Goal: Obtain resource: Download file/media

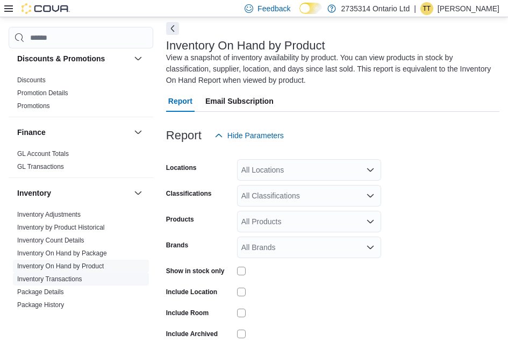
scroll to position [215, 0]
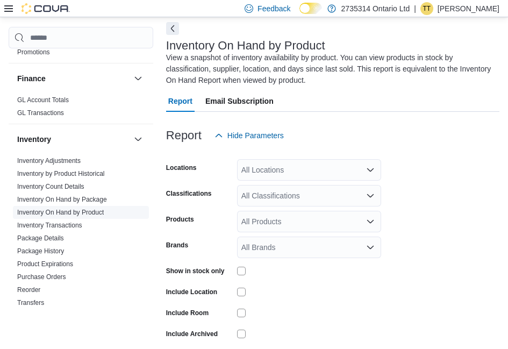
click at [95, 211] on link "Inventory On Hand by Product" at bounding box center [60, 213] width 87 height 8
click at [319, 170] on div "All Locations" at bounding box center [309, 170] width 144 height 22
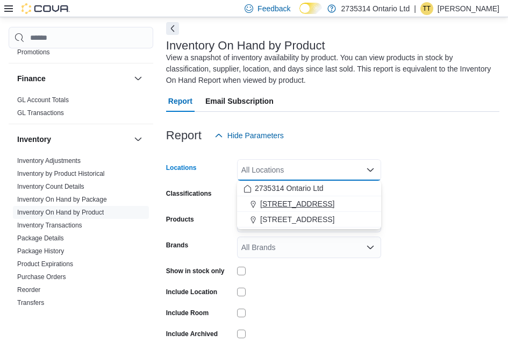
click at [321, 201] on span "[STREET_ADDRESS]" at bounding box center [297, 203] width 74 height 11
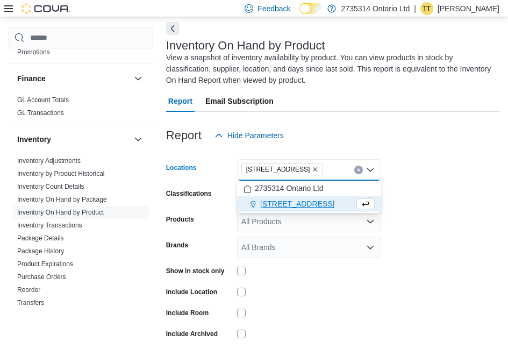
click at [475, 183] on form "Locations [STREET_ADDRESS] Selected. [STREET_ADDRESS] S. Press Backspace to del…" at bounding box center [332, 259] width 333 height 226
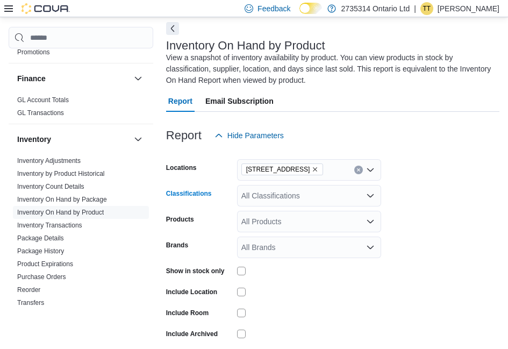
click at [339, 196] on div "All Classifications" at bounding box center [309, 196] width 144 height 22
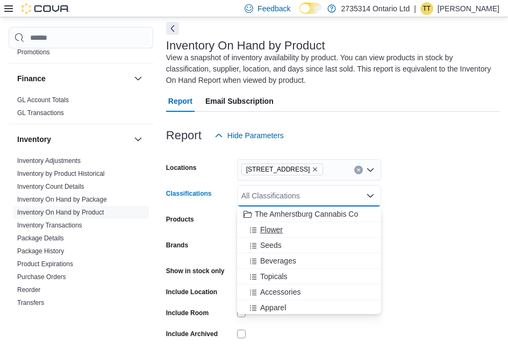
click at [295, 230] on div "Flower" at bounding box center [309, 229] width 131 height 11
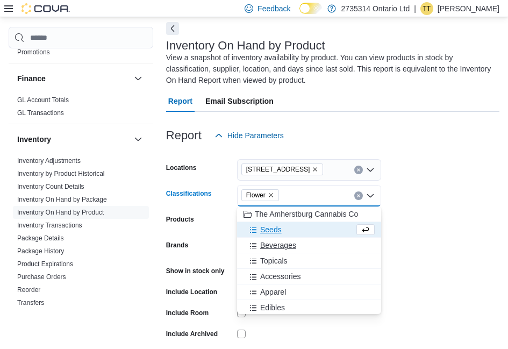
click at [295, 245] on span "Beverages" at bounding box center [278, 245] width 36 height 11
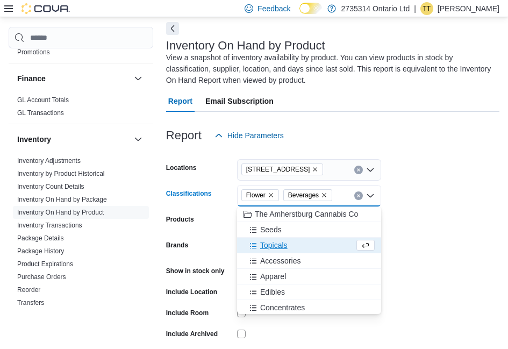
click at [291, 250] on div "Topicals" at bounding box center [299, 245] width 111 height 11
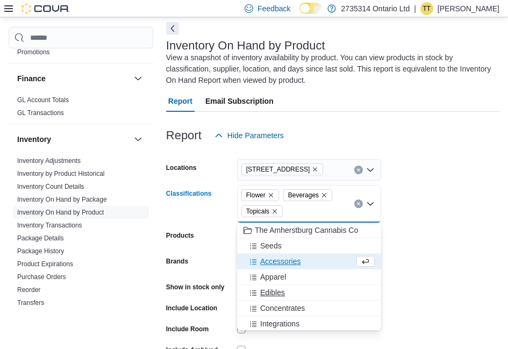
click at [303, 291] on div "Edibles" at bounding box center [309, 292] width 131 height 11
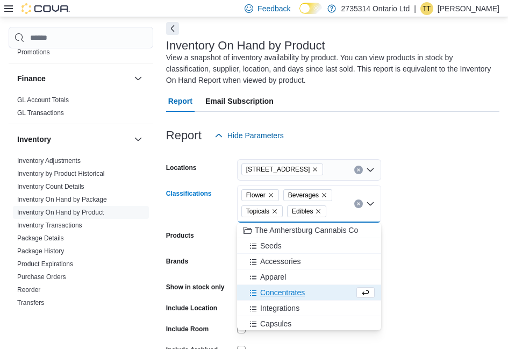
click at [303, 291] on span "Concentrates" at bounding box center [282, 292] width 45 height 11
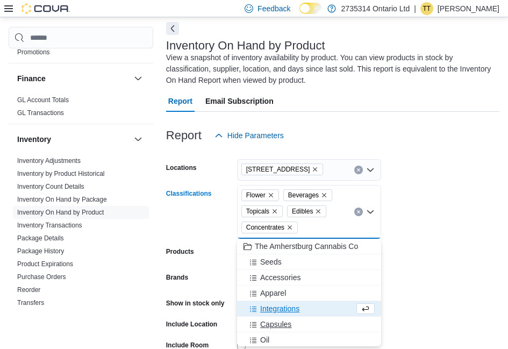
click at [305, 324] on div "Capsules" at bounding box center [309, 324] width 131 height 11
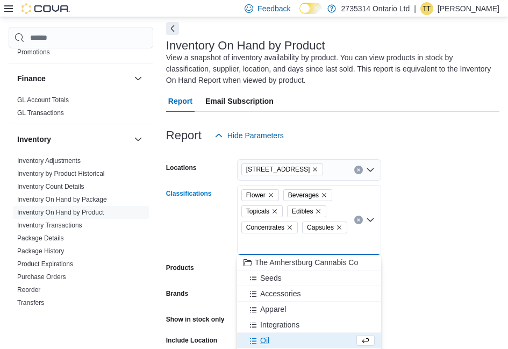
click at [304, 340] on div "Oil" at bounding box center [299, 340] width 111 height 11
click at [304, 340] on div "Pre-Roll" at bounding box center [299, 340] width 111 height 11
click at [304, 340] on div "Vapes" at bounding box center [299, 340] width 111 height 11
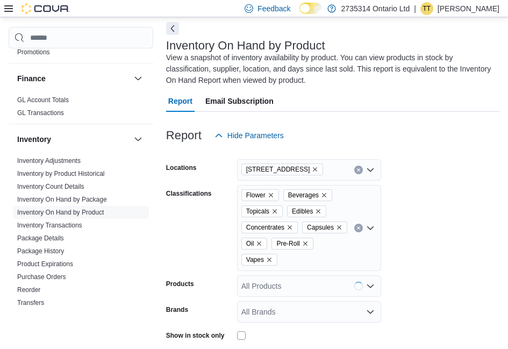
drag, startPoint x: 446, startPoint y: 303, endPoint x: 319, endPoint y: 283, distance: 128.4
click at [446, 303] on form "Locations [STREET_ADDRESS] S Classifications Flower Beverages Topicals Edibles …" at bounding box center [332, 291] width 333 height 290
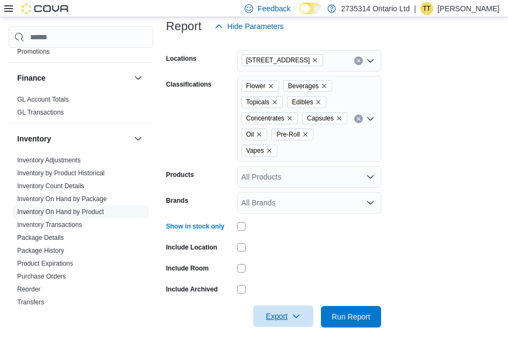
click at [289, 319] on span "Export" at bounding box center [283, 316] width 47 height 22
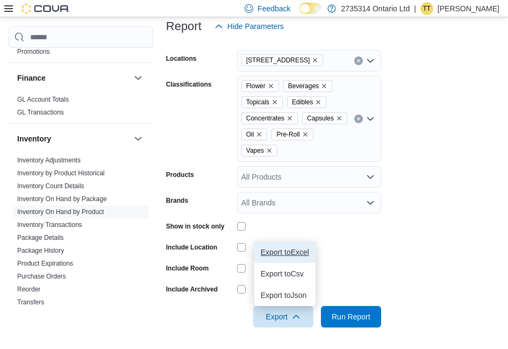
click at [287, 250] on span "Export to Excel" at bounding box center [285, 252] width 48 height 9
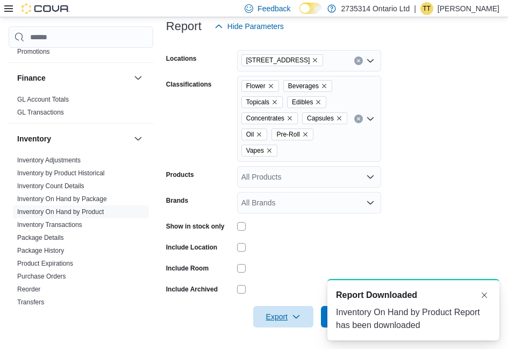
scroll to position [0, 0]
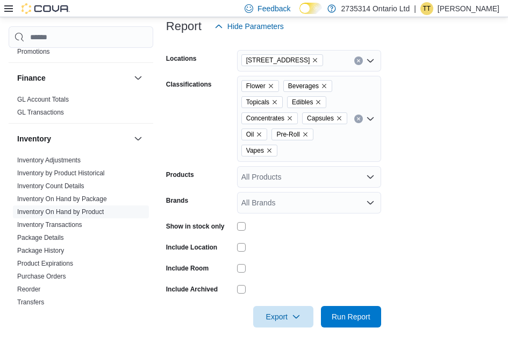
click at [460, 7] on p "[PERSON_NAME]" at bounding box center [469, 8] width 62 height 13
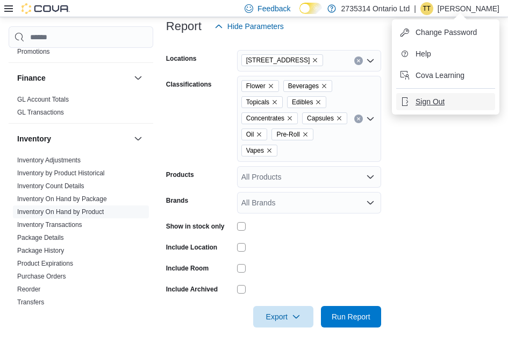
click at [419, 102] on span "Sign Out" at bounding box center [430, 101] width 29 height 11
